Goal: Information Seeking & Learning: Learn about a topic

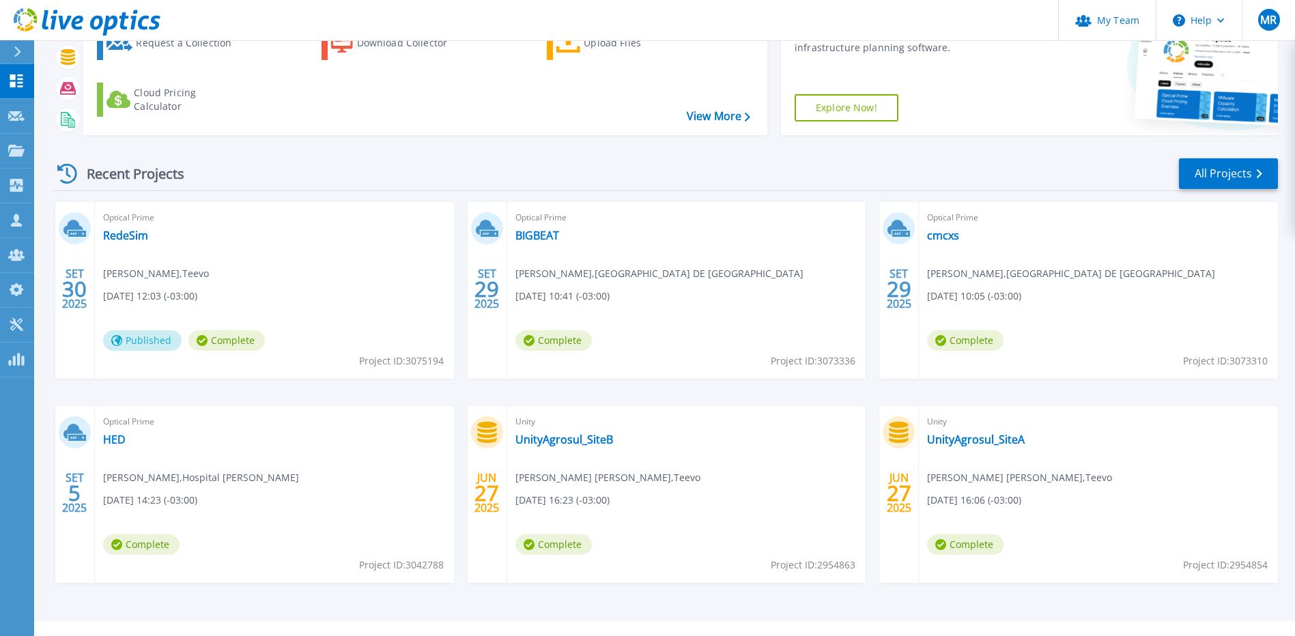
scroll to position [120, 0]
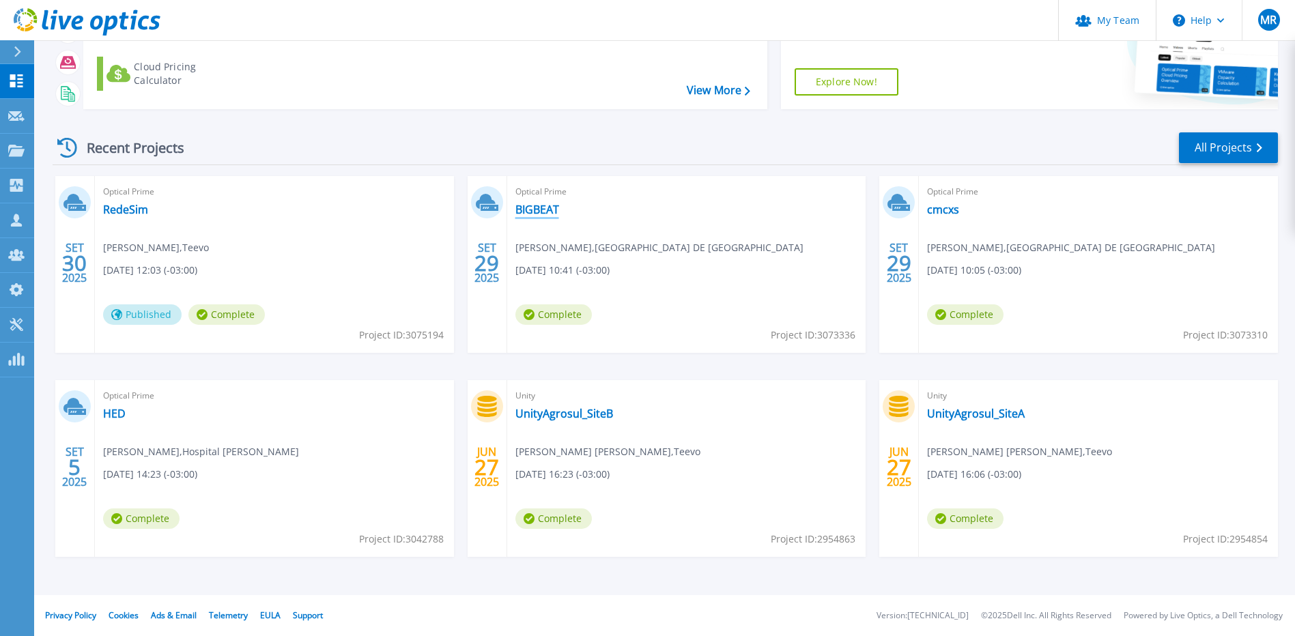
click at [545, 214] on link "BIGBEAT" at bounding box center [537, 210] width 44 height 14
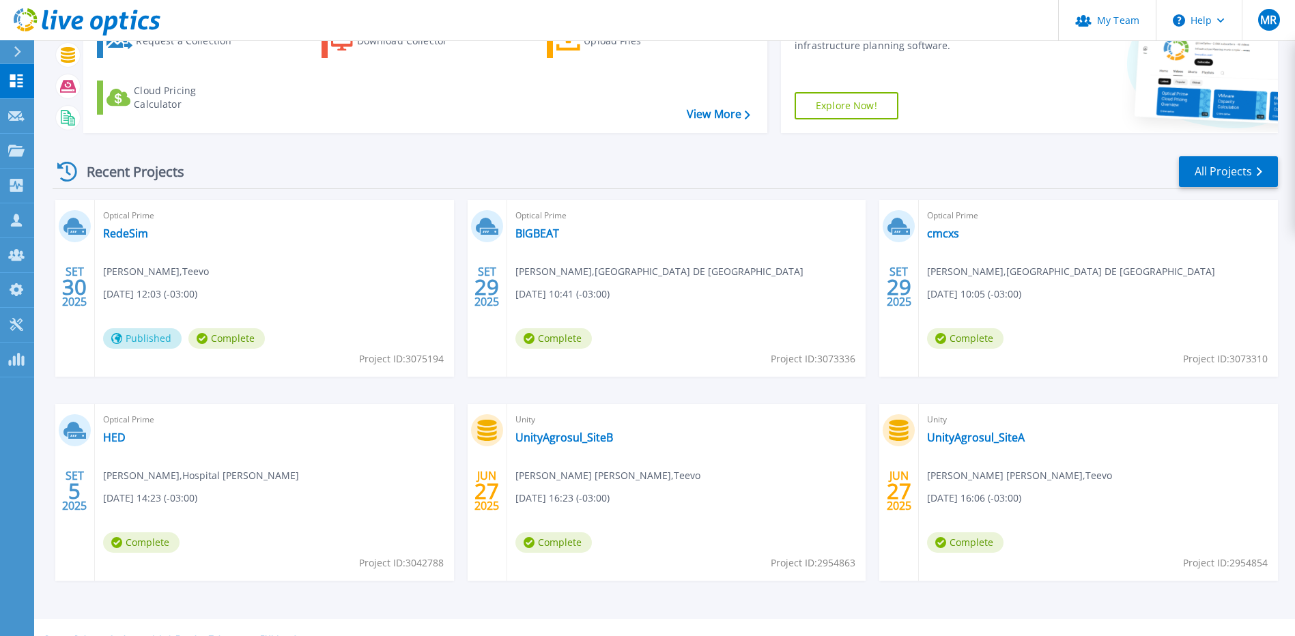
scroll to position [120, 0]
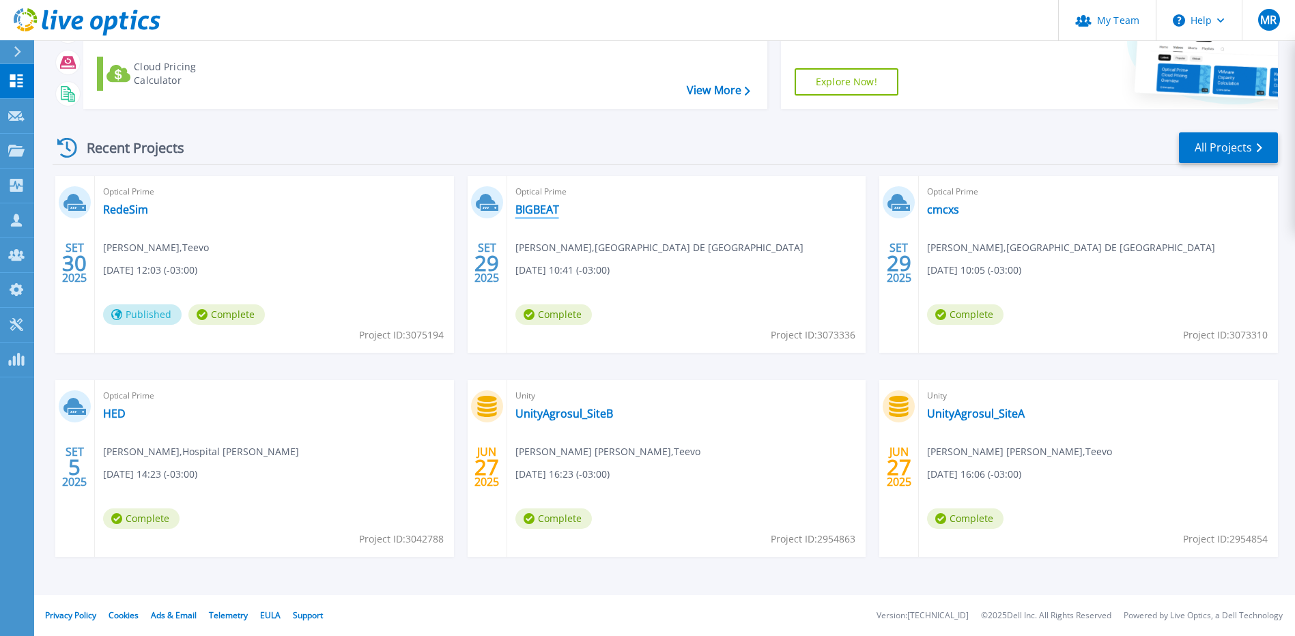
click at [537, 205] on link "BIGBEAT" at bounding box center [537, 210] width 44 height 14
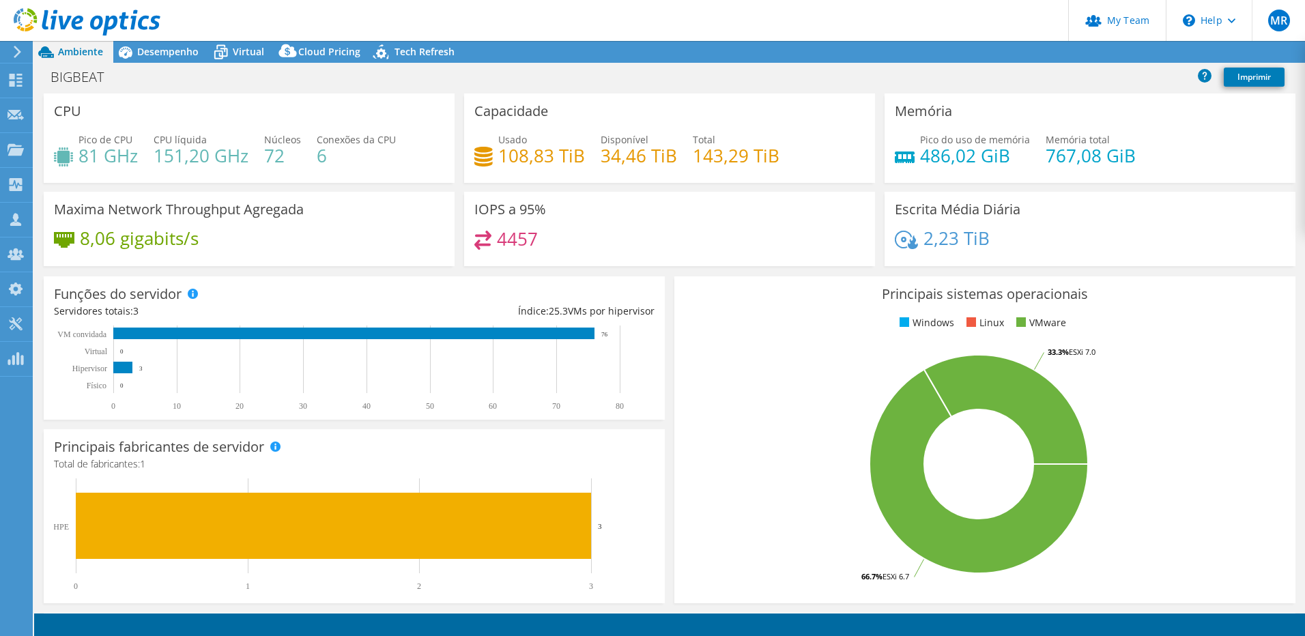
select select "USD"
click at [165, 62] on div "Desempenho" at bounding box center [161, 52] width 96 height 22
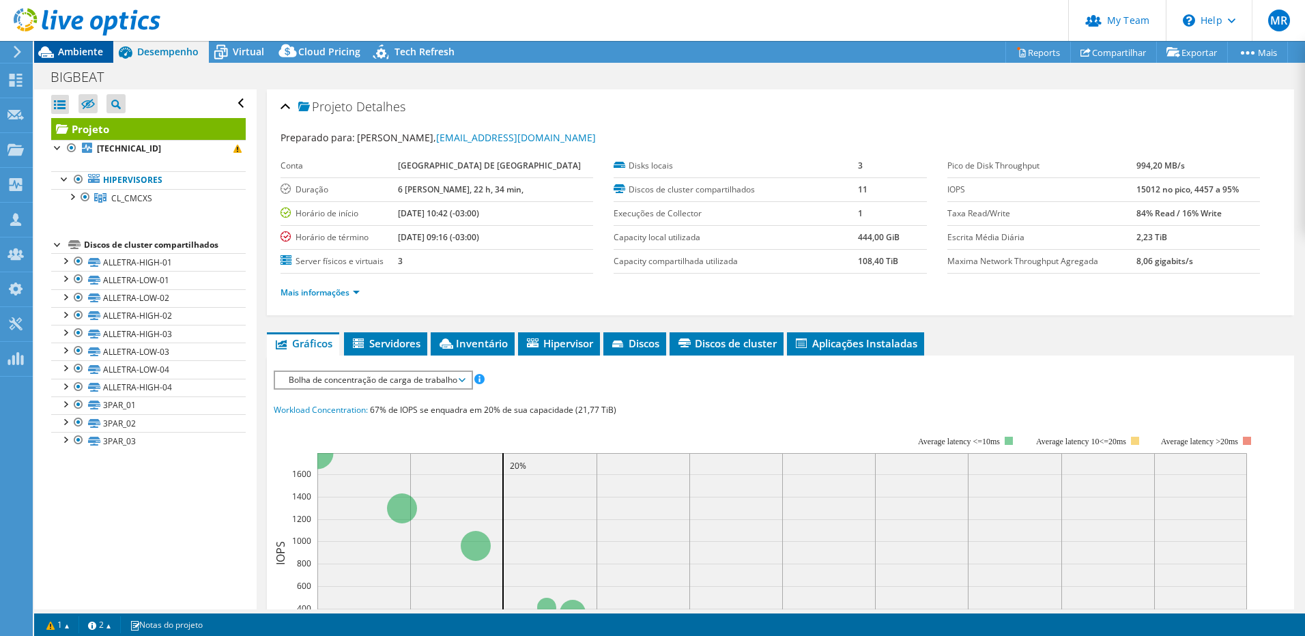
click at [74, 51] on span "Ambiente" at bounding box center [80, 51] width 45 height 13
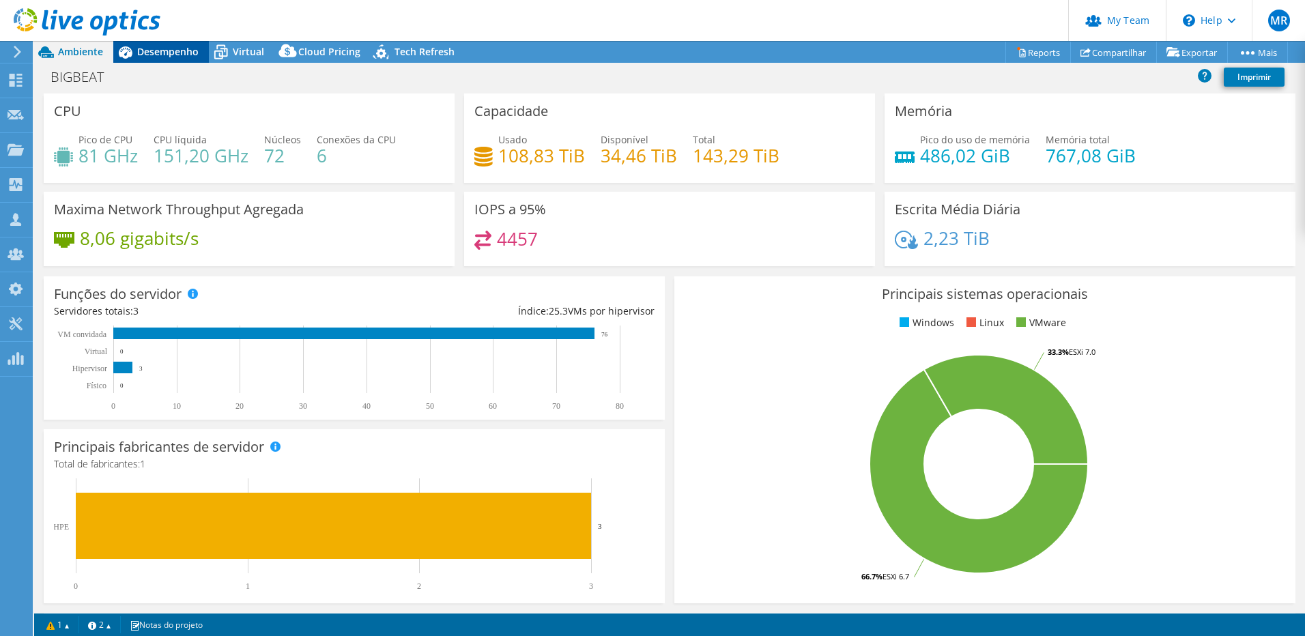
click at [152, 57] on span "Desempenho" at bounding box center [167, 51] width 61 height 13
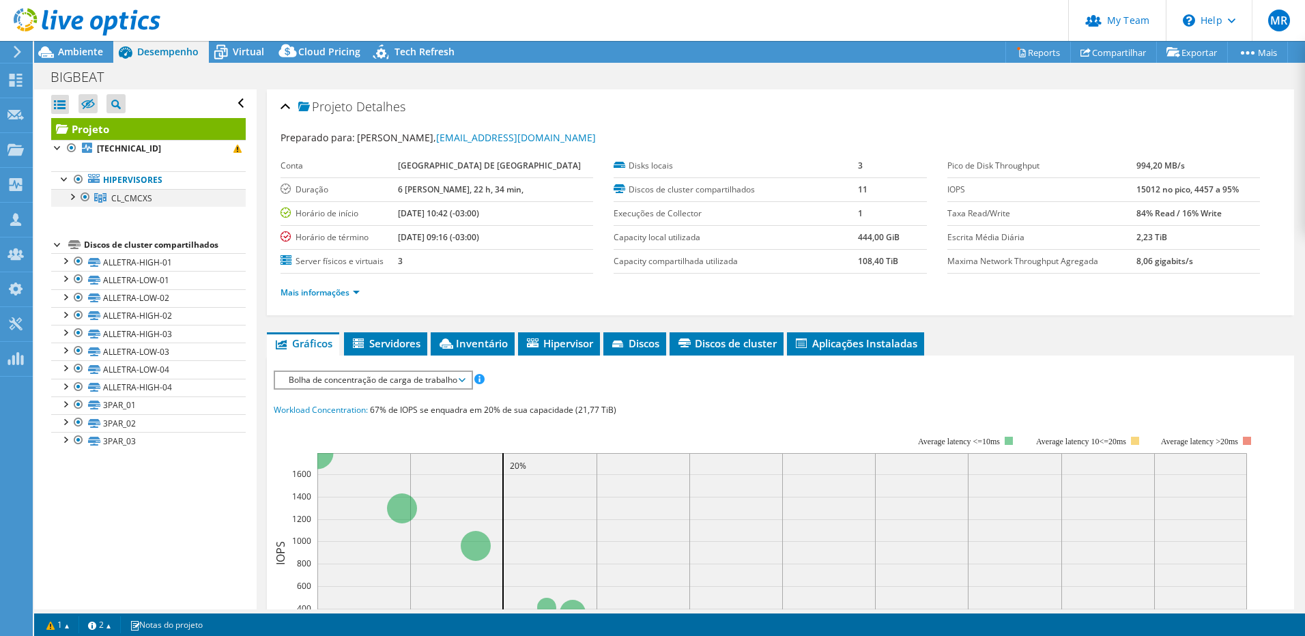
click at [70, 195] on div at bounding box center [72, 196] width 14 height 14
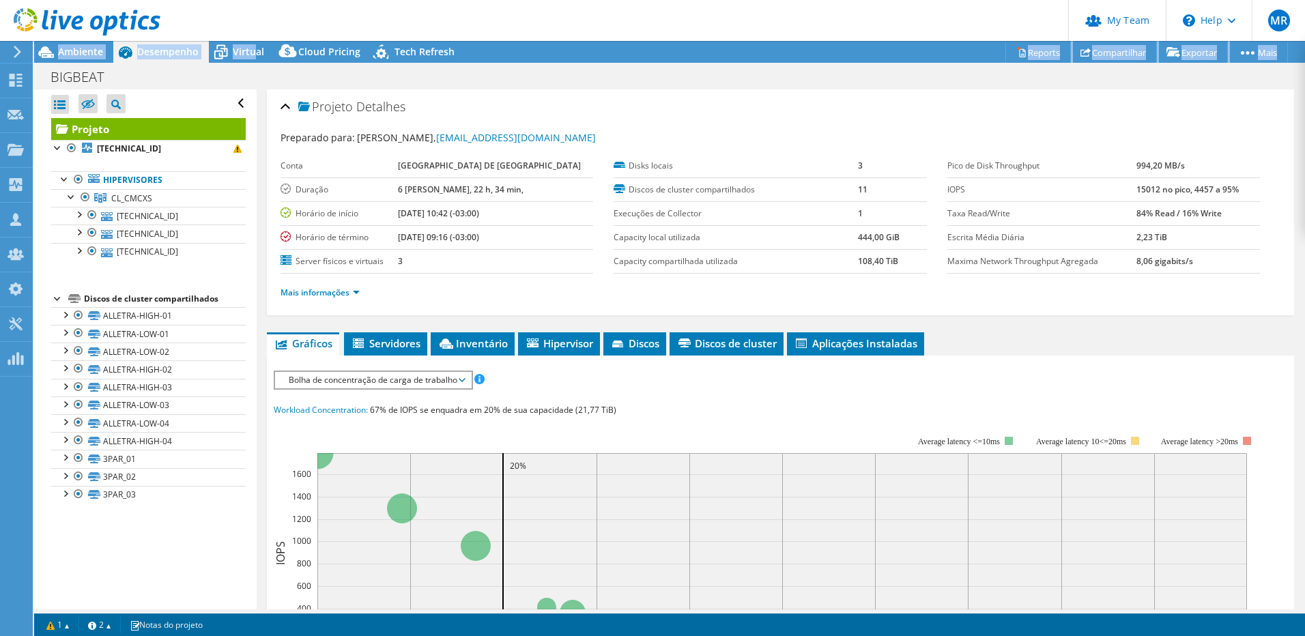
click at [256, 40] on div "MR Administrador de Equipe do Canal [PERSON_NAME] [PERSON_NAME][EMAIL_ADDRESS][…" at bounding box center [652, 318] width 1305 height 636
drag, startPoint x: 256, startPoint y: 40, endPoint x: 545, endPoint y: 69, distance: 290.9
click at [545, 69] on div "BIGBEAT Imprimir" at bounding box center [669, 76] width 1271 height 25
click at [227, 51] on icon at bounding box center [221, 53] width 14 height 11
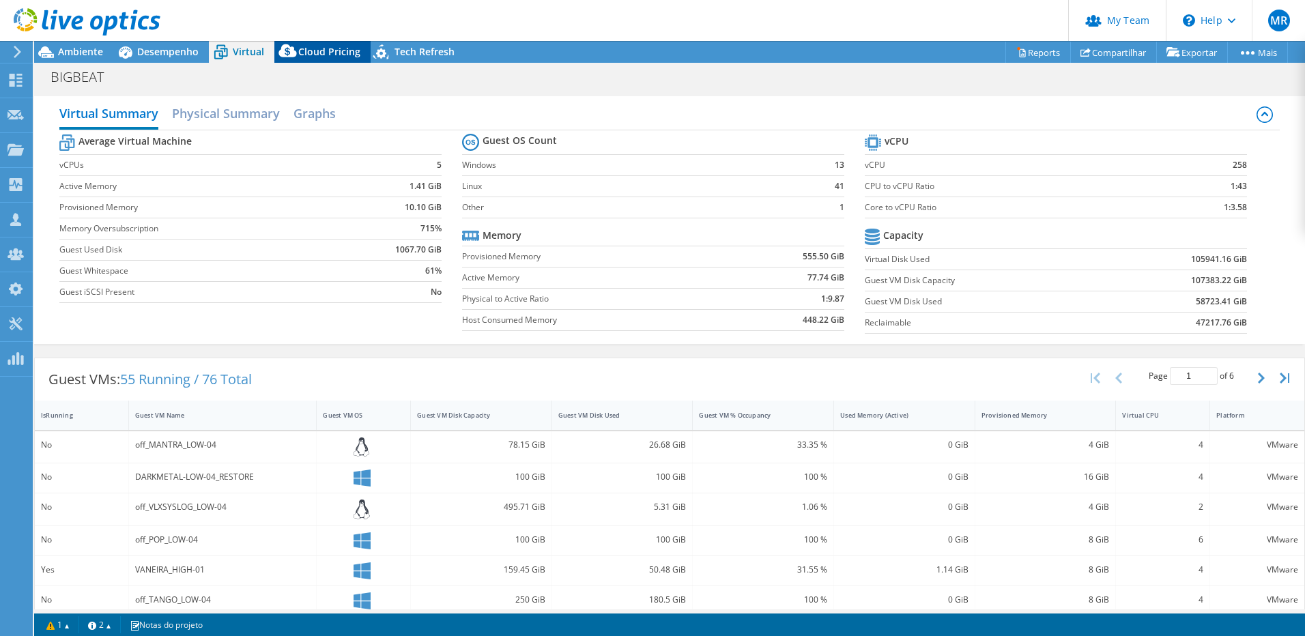
click at [345, 51] on span "Cloud Pricing" at bounding box center [329, 51] width 62 height 13
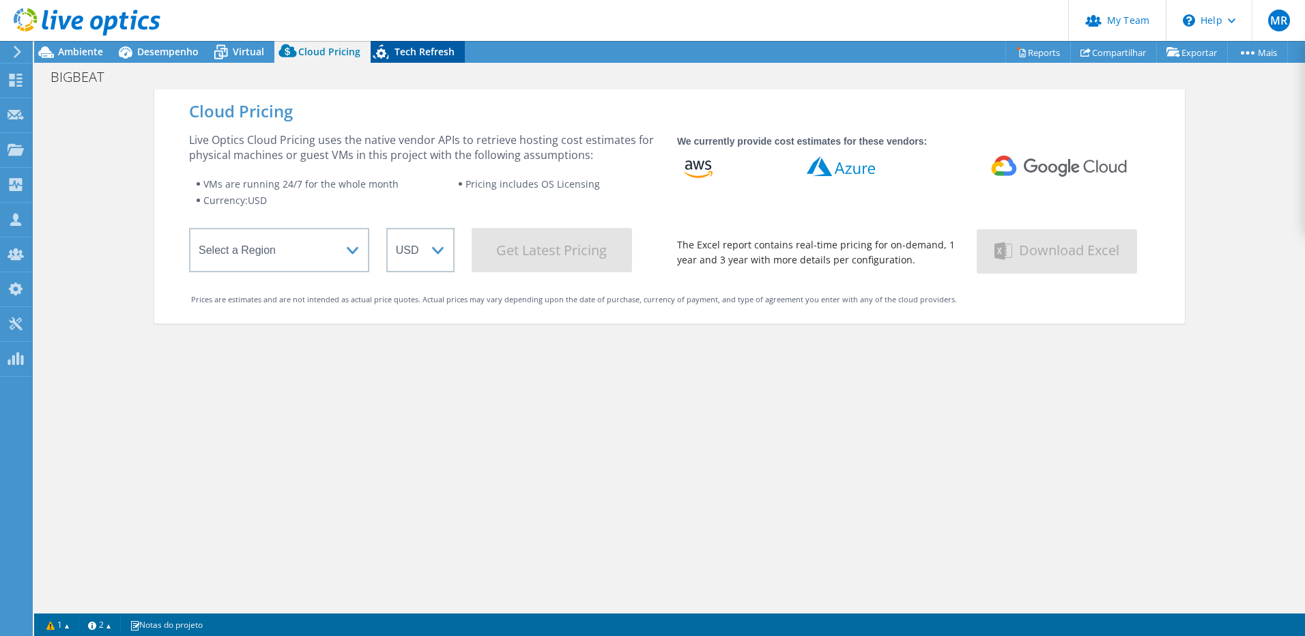
click at [401, 48] on span "Tech Refresh" at bounding box center [425, 51] width 60 height 13
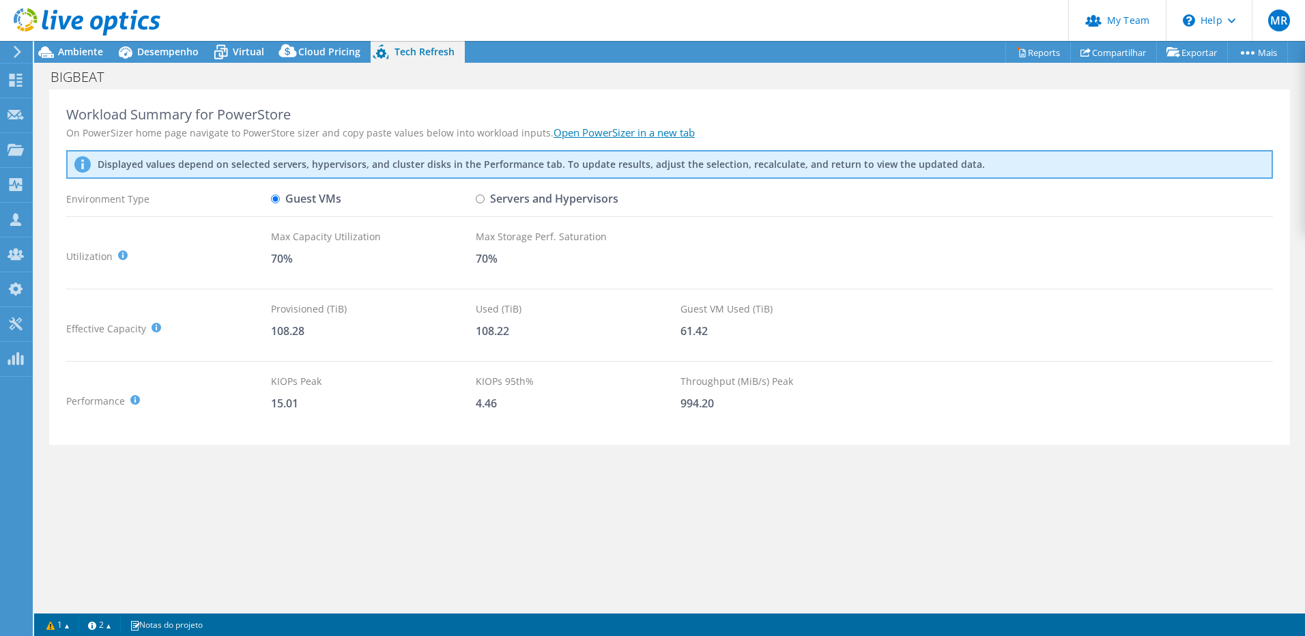
click at [480, 201] on input "Servers and Hypervisors" at bounding box center [480, 199] width 9 height 9
radio input "true"
click at [291, 195] on label "Guest VMs" at bounding box center [306, 199] width 70 height 24
click at [280, 195] on input "Guest VMs" at bounding box center [275, 199] width 9 height 9
radio input "true"
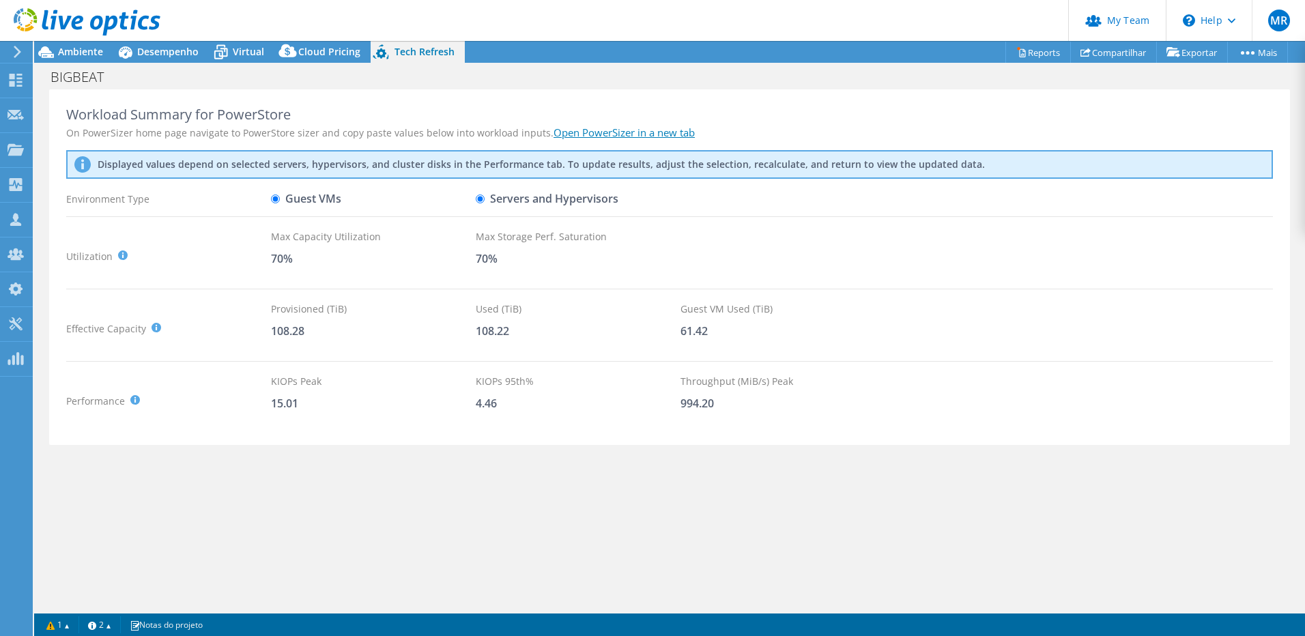
scroll to position [68, 0]
